Goal: Find specific page/section: Find specific page/section

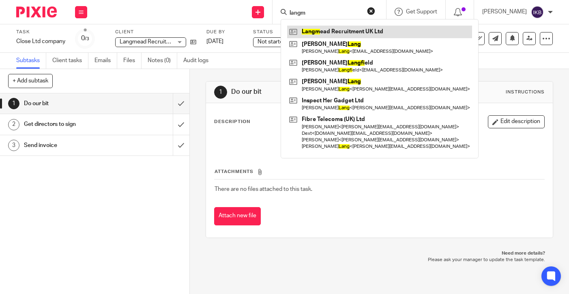
type input "langm"
click at [320, 28] on link at bounding box center [379, 32] width 185 height 12
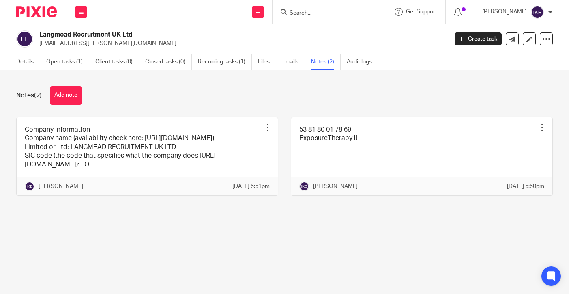
click at [305, 10] on input "Search" at bounding box center [325, 13] width 73 height 7
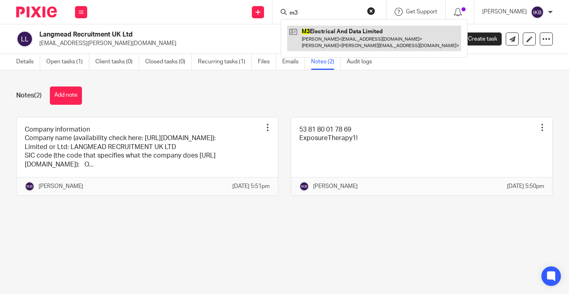
type input "m3"
click at [314, 45] on link at bounding box center [374, 38] width 174 height 25
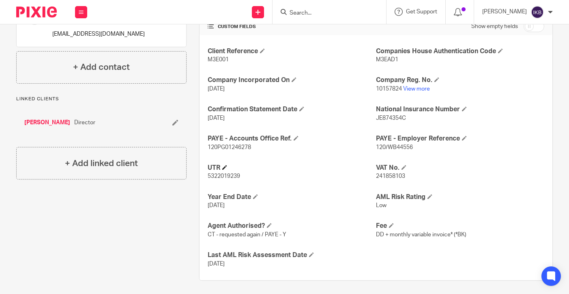
scroll to position [192, 0]
click at [395, 174] on span "241858103" at bounding box center [390, 177] width 29 height 6
copy span "241858103"
click at [298, 18] on div at bounding box center [330, 12] width 114 height 24
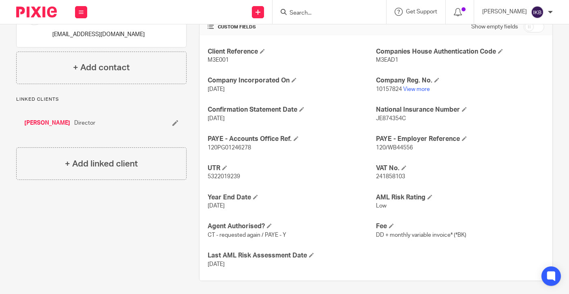
click at [297, 17] on div at bounding box center [330, 12] width 114 height 24
click at [291, 11] on input "Search" at bounding box center [325, 13] width 73 height 7
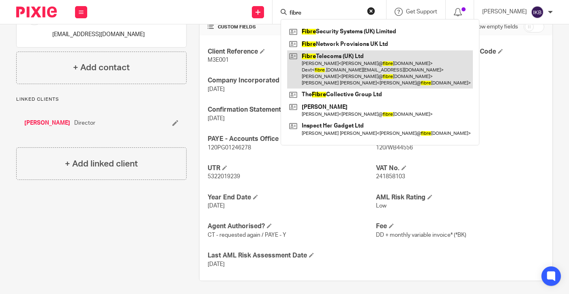
type input "fibre"
click at [312, 65] on link at bounding box center [380, 69] width 186 height 39
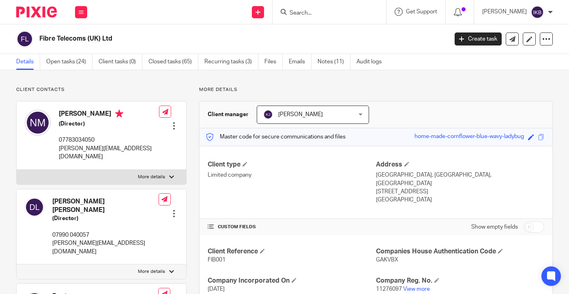
scroll to position [181, 0]
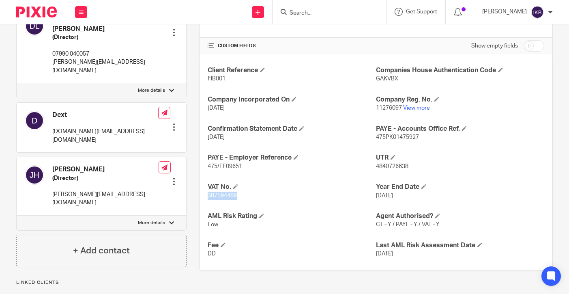
click at [302, 11] on input "Search" at bounding box center [325, 13] width 73 height 7
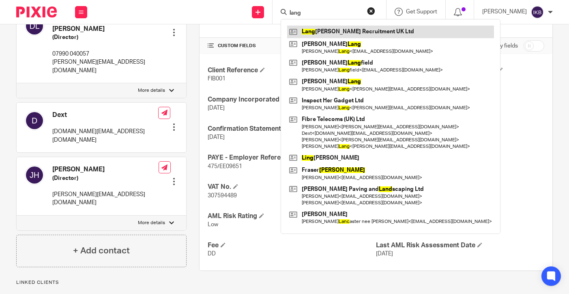
type input "lang"
click at [309, 30] on link at bounding box center [390, 32] width 207 height 12
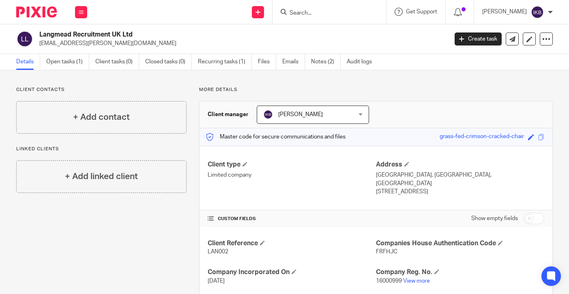
click at [298, 7] on div at bounding box center [330, 12] width 114 height 24
click at [297, 13] on input "Search" at bounding box center [325, 13] width 73 height 7
type input "fibre s"
click at [315, 32] on link at bounding box center [342, 32] width 111 height 12
